Goal: Information Seeking & Learning: Find specific fact

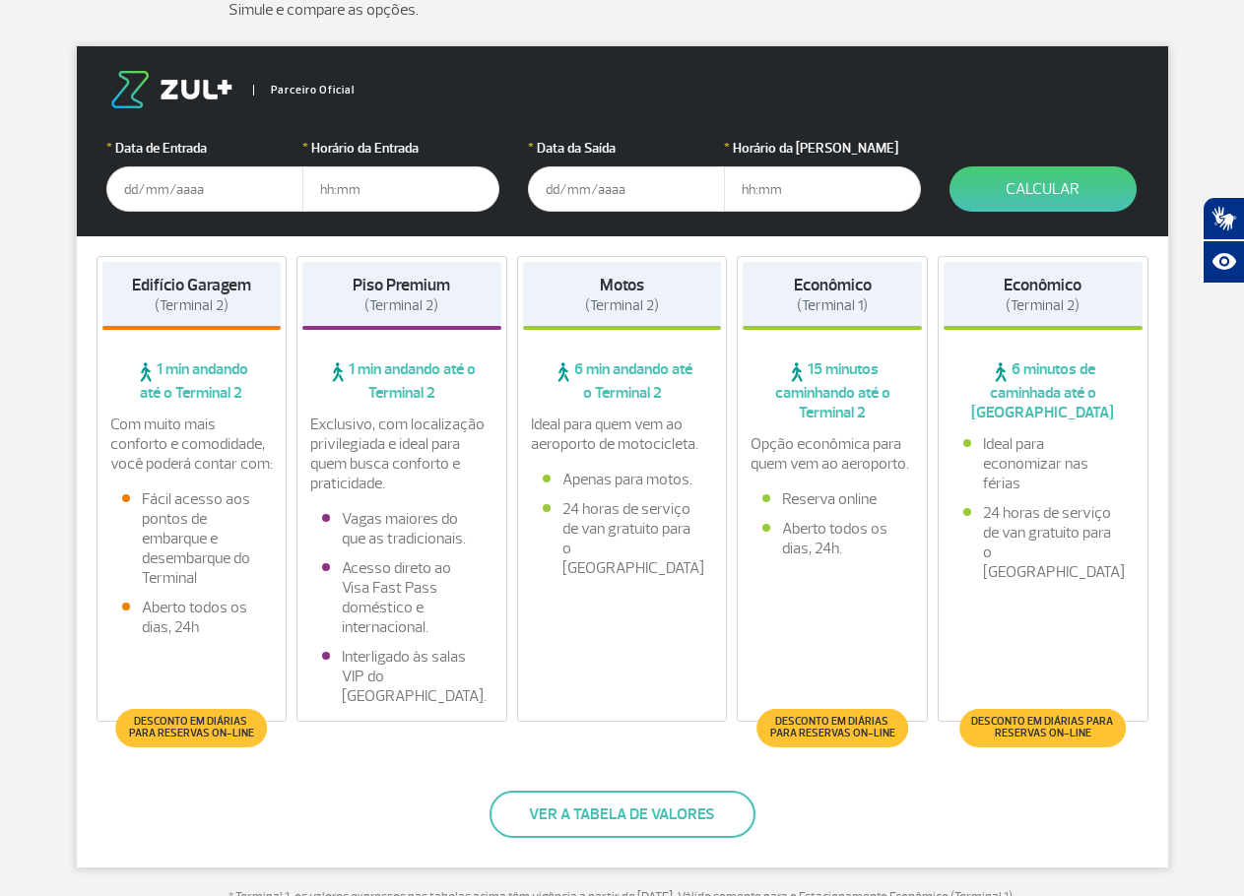
scroll to position [394, 0]
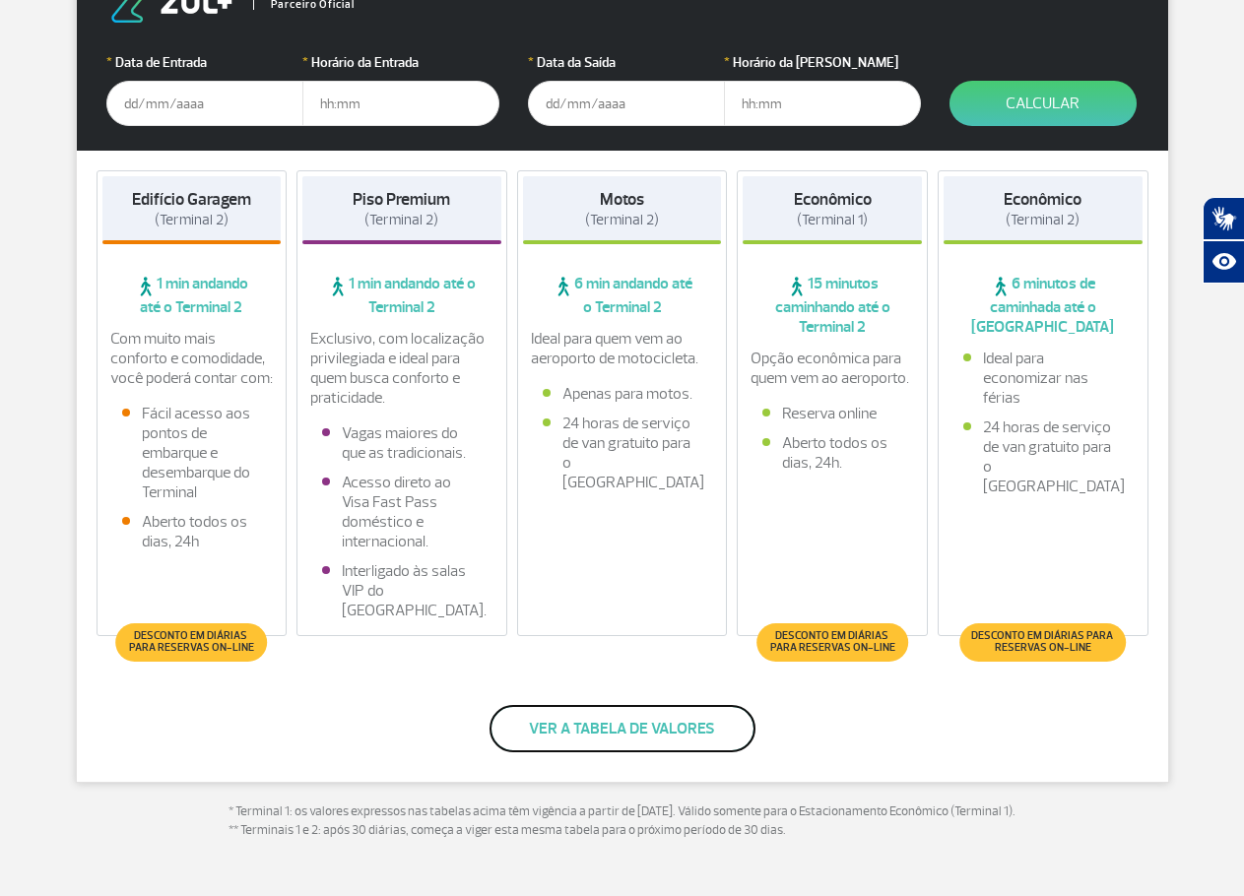
click at [628, 742] on button "Ver a tabela de valores" at bounding box center [623, 728] width 266 height 47
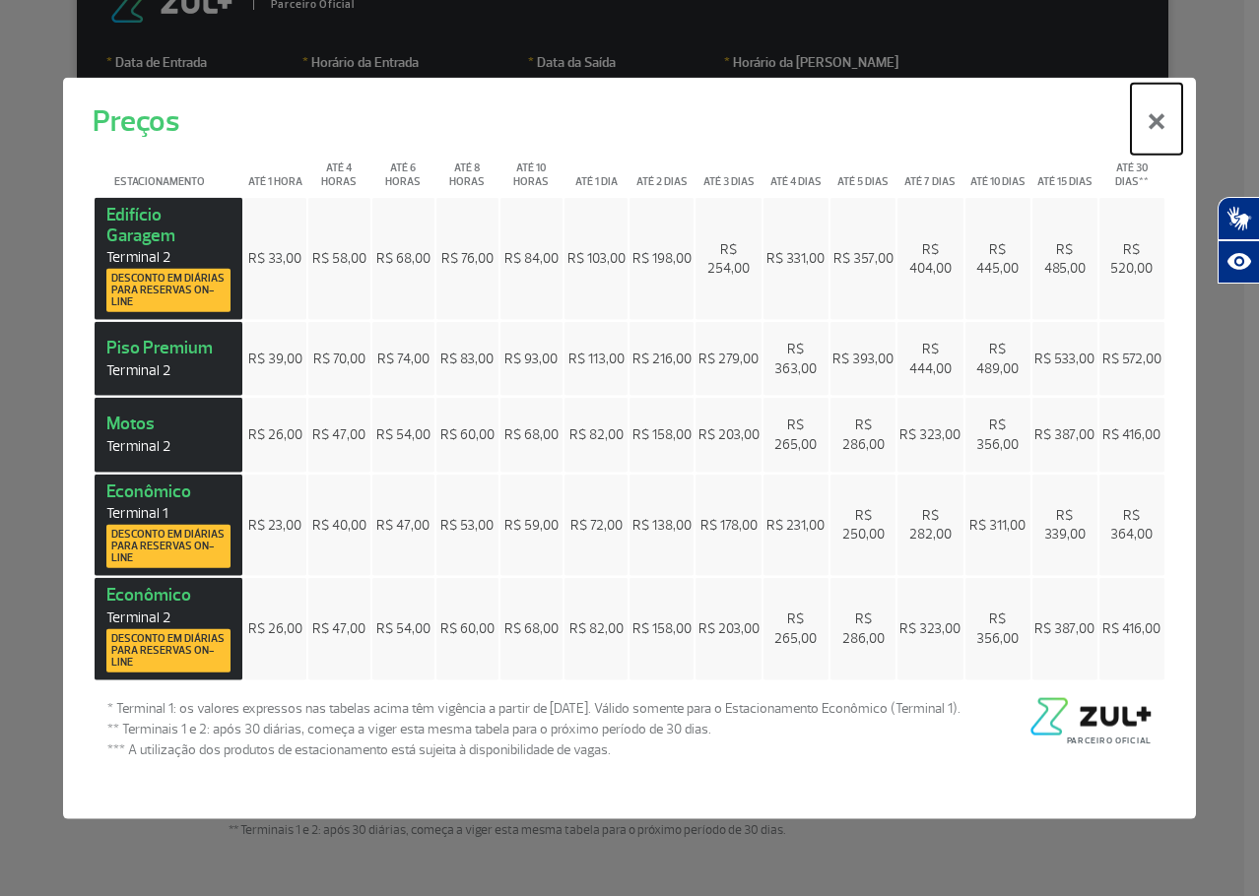
click at [1156, 121] on button "×" at bounding box center [1156, 119] width 51 height 71
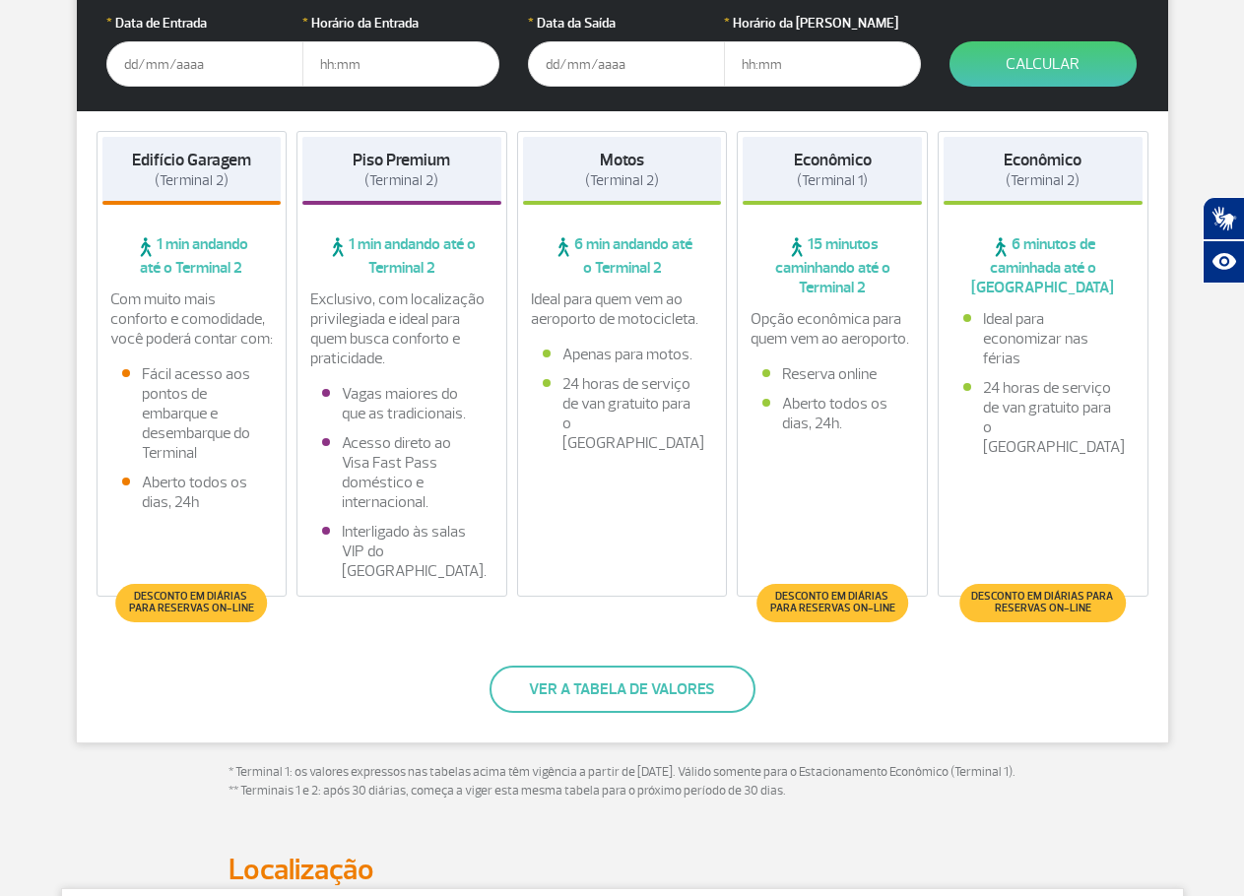
scroll to position [493, 0]
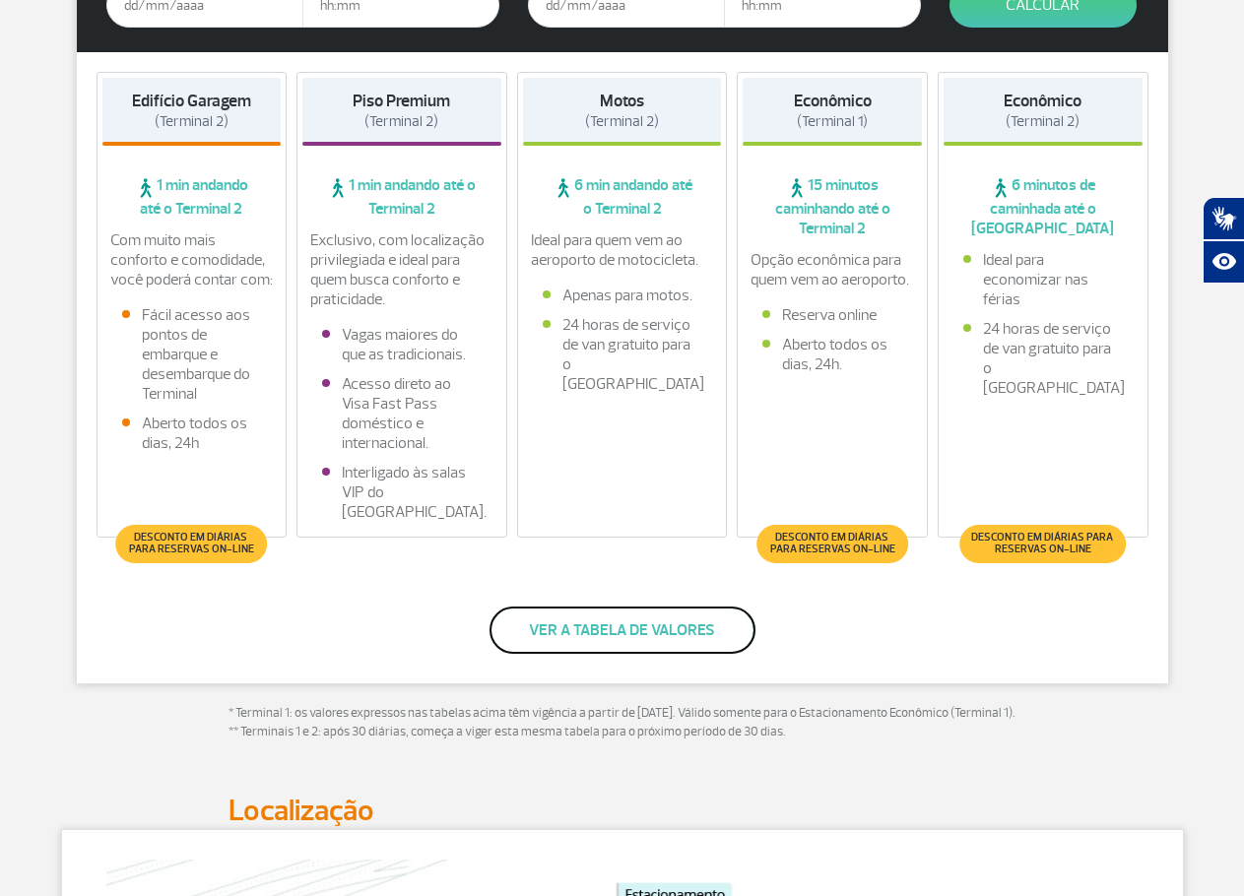
click at [603, 633] on button "Ver a tabela de valores" at bounding box center [623, 630] width 266 height 47
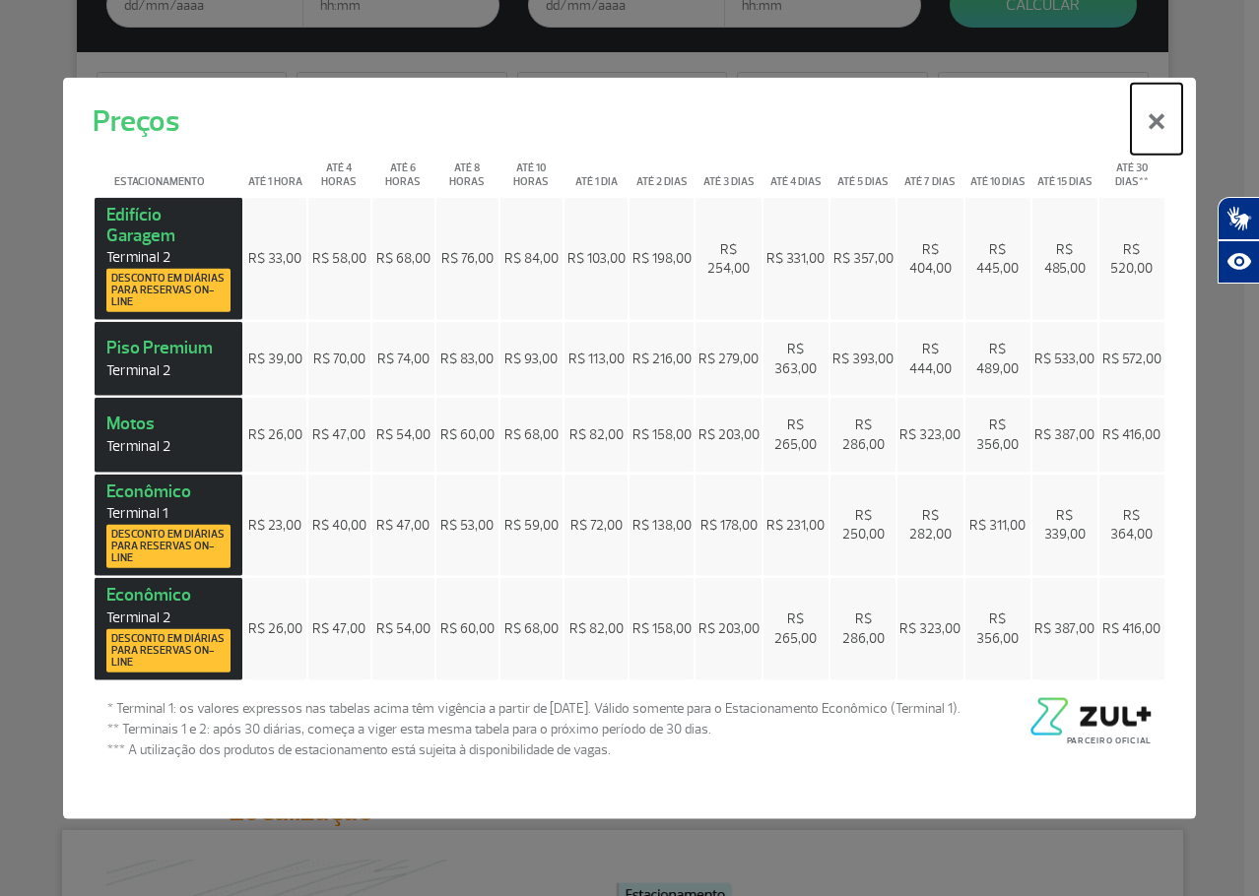
click at [1155, 125] on button "×" at bounding box center [1156, 119] width 51 height 71
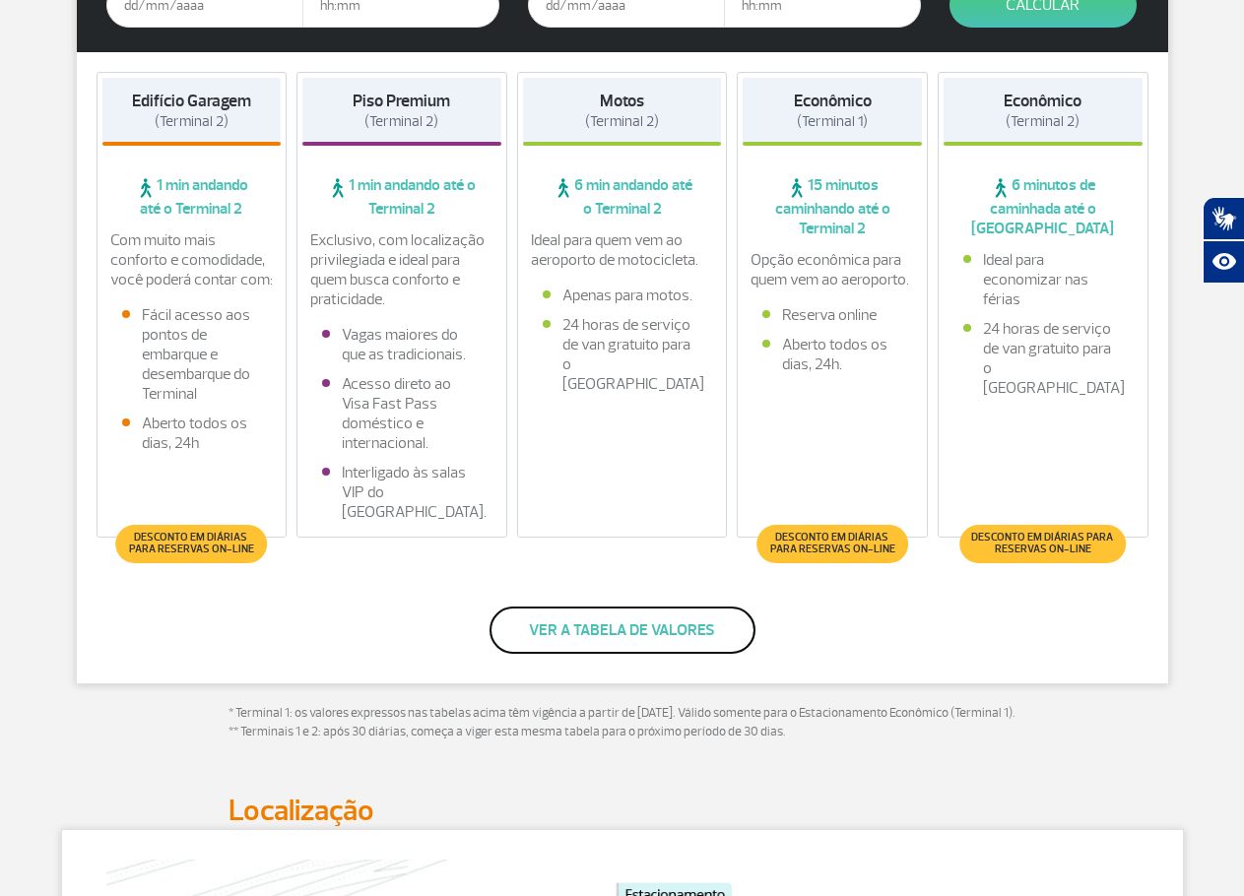
drag, startPoint x: 655, startPoint y: 625, endPoint x: 668, endPoint y: 622, distance: 13.1
click at [656, 625] on button "Ver a tabela de valores" at bounding box center [623, 630] width 266 height 47
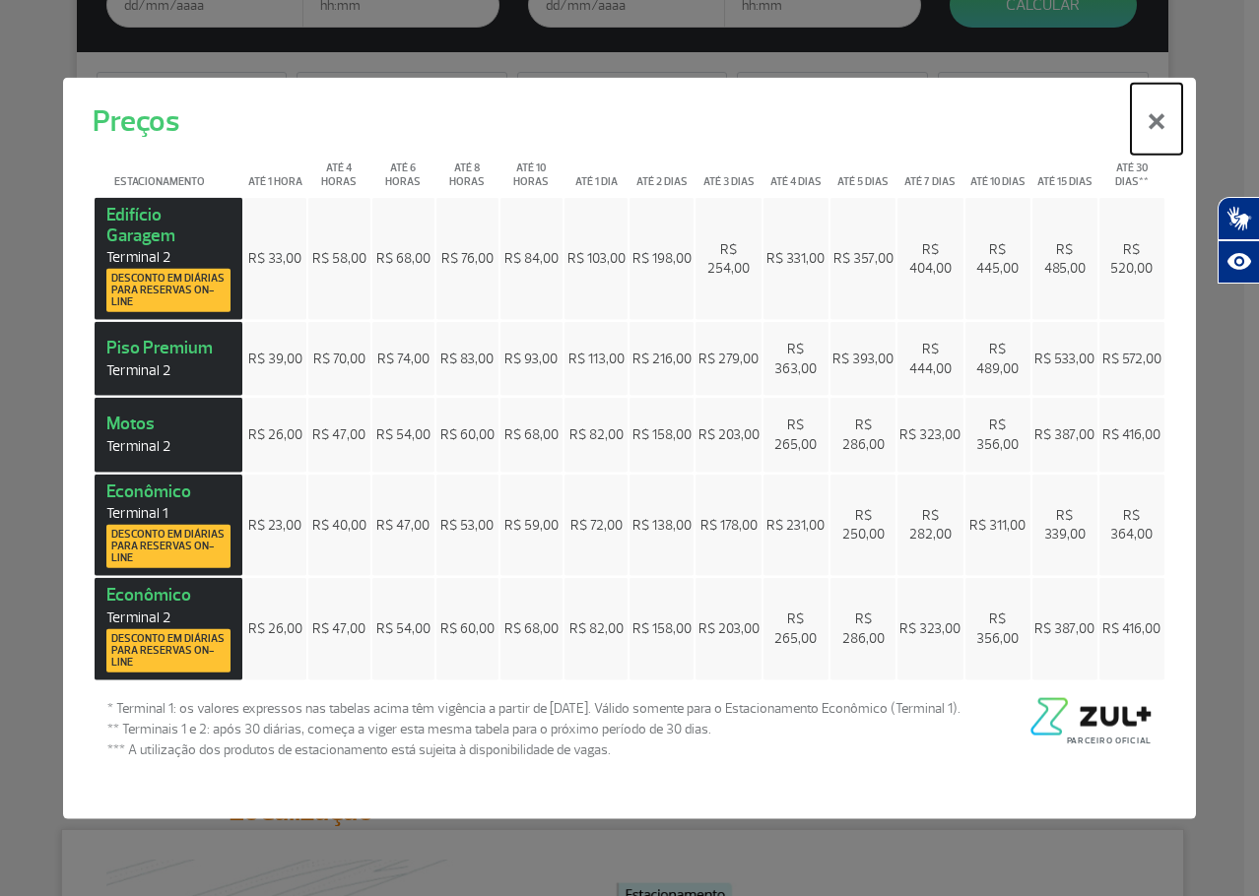
click at [1158, 133] on button "×" at bounding box center [1156, 119] width 51 height 71
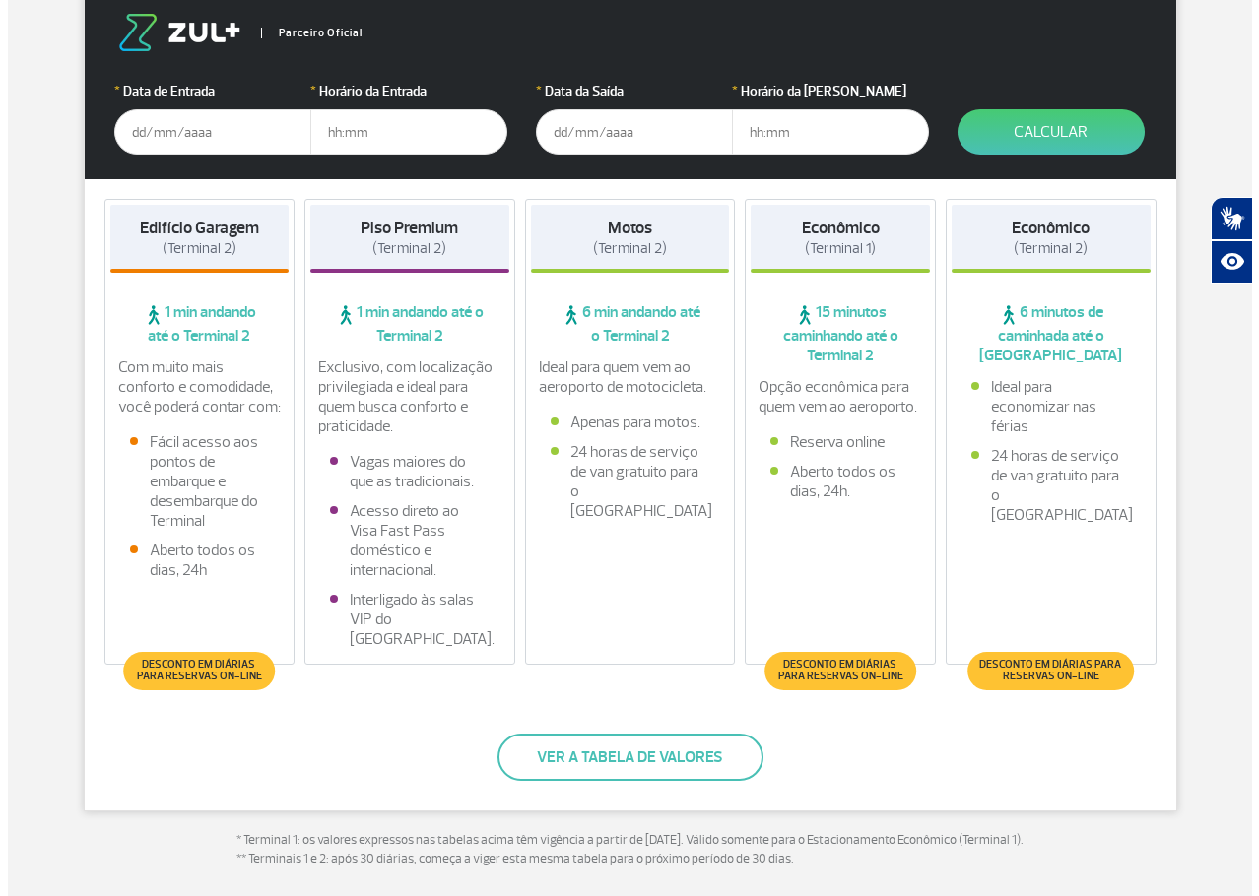
scroll to position [394, 0]
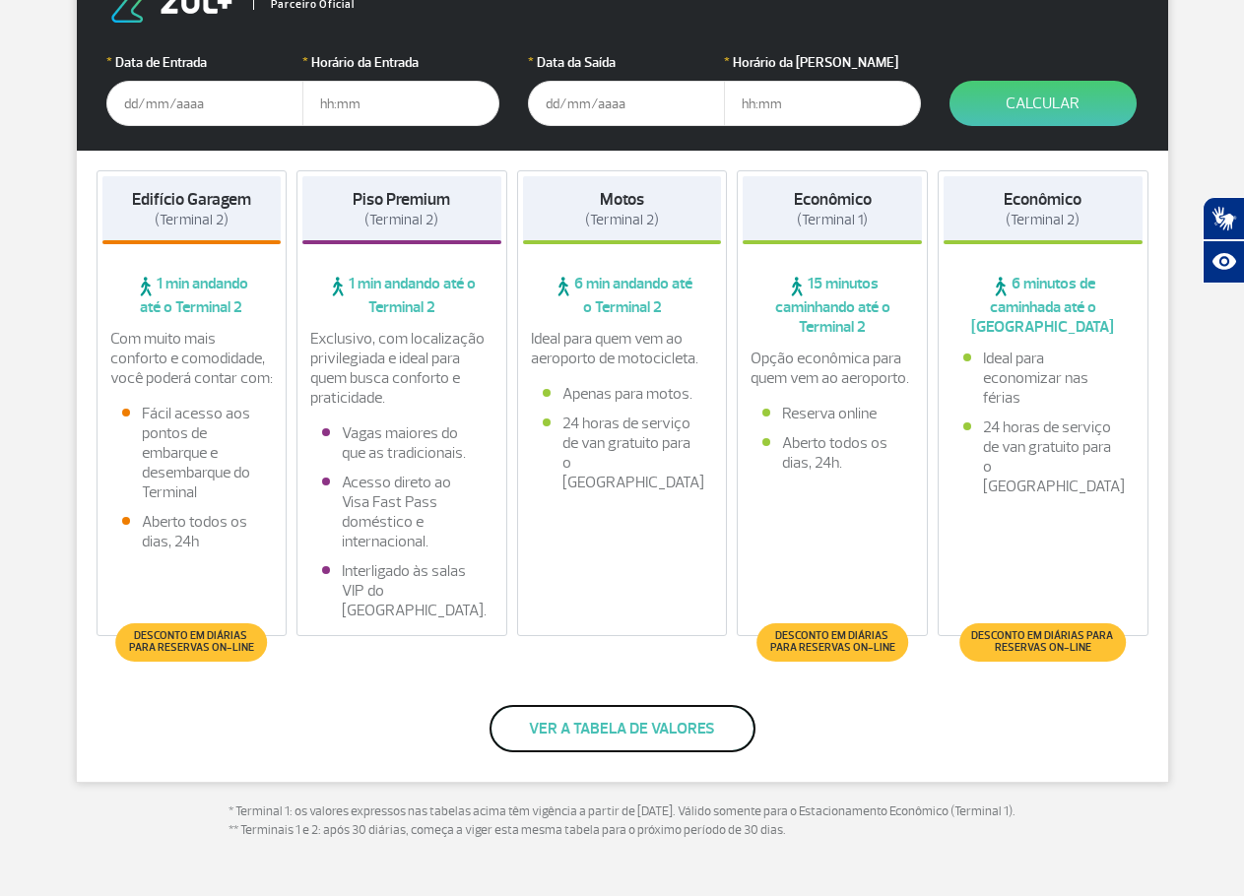
drag, startPoint x: 549, startPoint y: 719, endPoint x: 559, endPoint y: 720, distance: 9.9
click at [549, 719] on button "Ver a tabela de valores" at bounding box center [623, 728] width 266 height 47
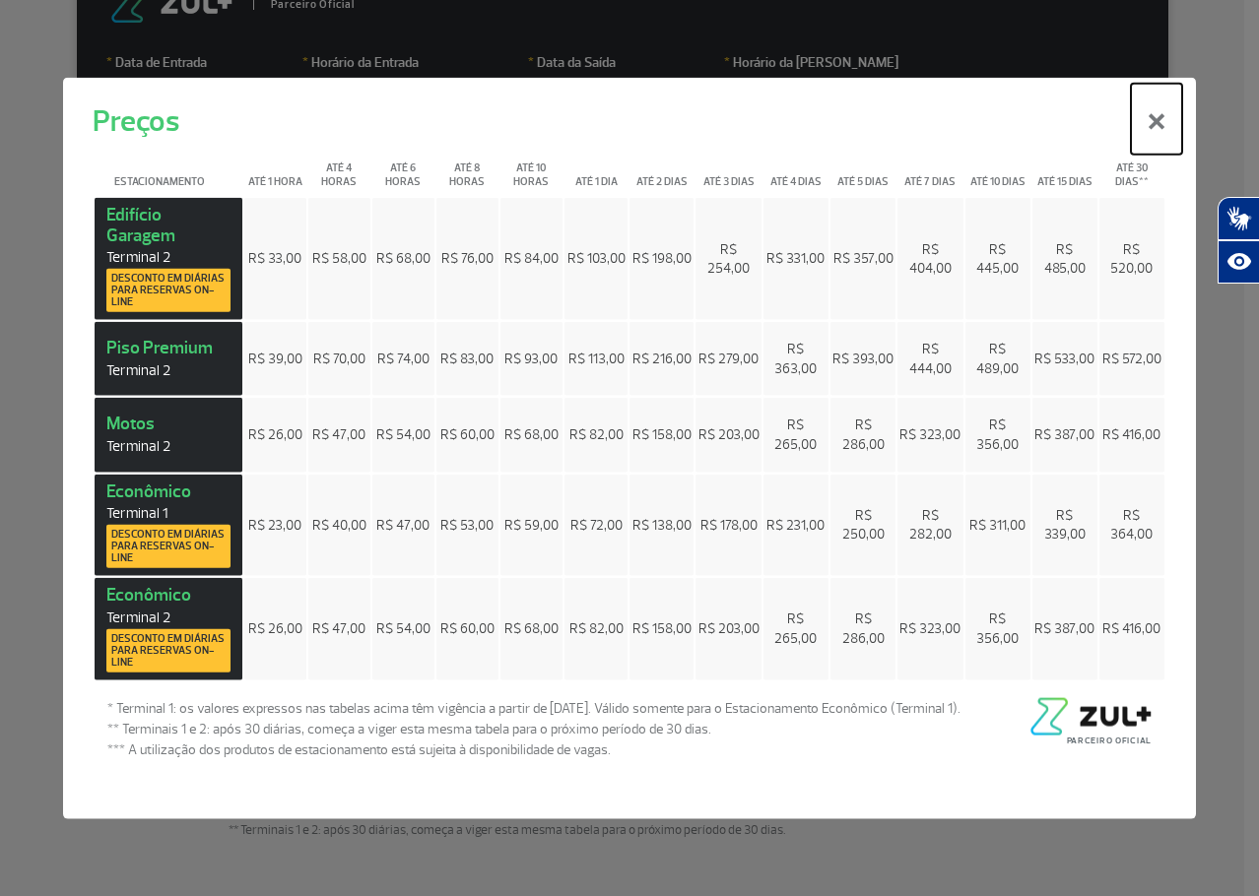
click at [1164, 138] on button "×" at bounding box center [1156, 119] width 51 height 71
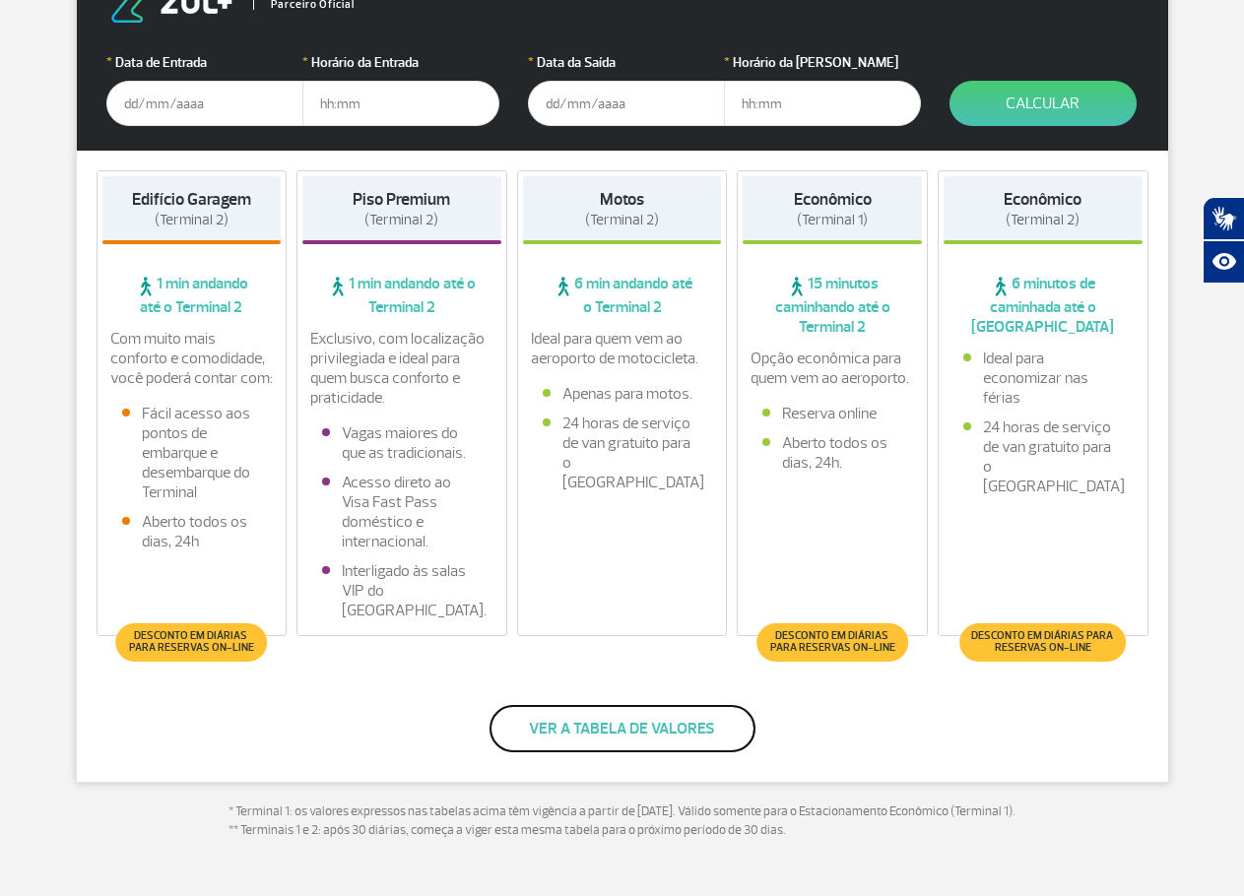
click at [635, 719] on button "Ver a tabela de valores" at bounding box center [623, 728] width 266 height 47
